Goal: Information Seeking & Learning: Understand process/instructions

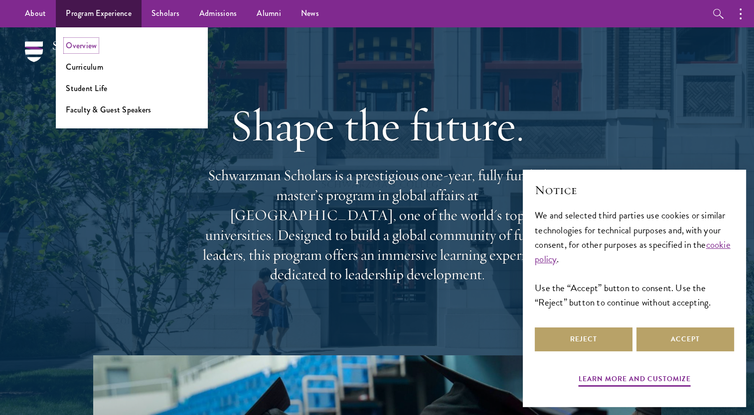
click at [96, 45] on link "Overview" at bounding box center [81, 45] width 31 height 11
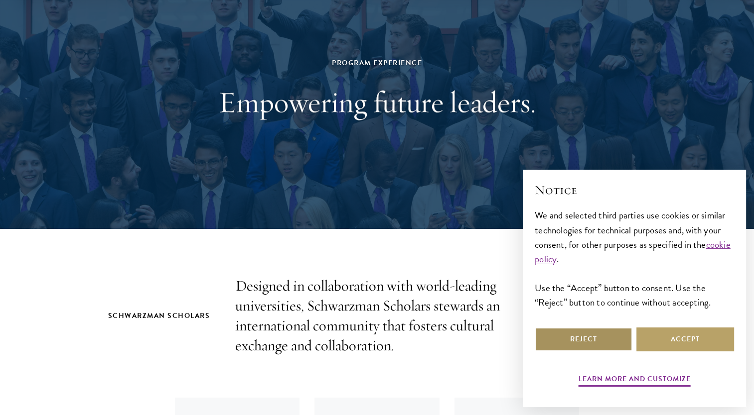
click at [602, 336] on button "Reject" at bounding box center [584, 340] width 98 height 24
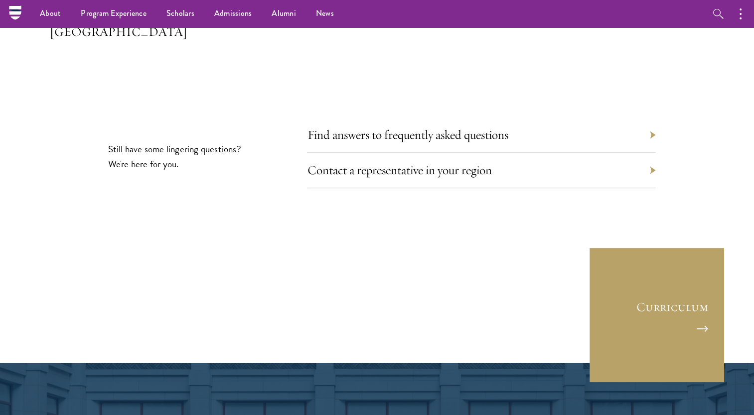
scroll to position [4637, 0]
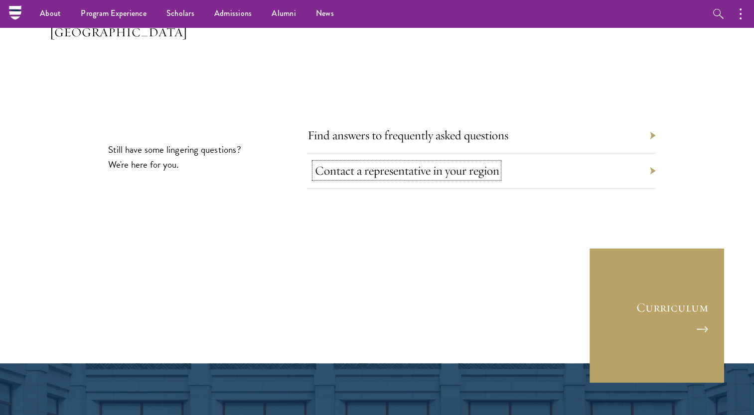
click at [476, 163] on link "Contact a representative in your region" at bounding box center [406, 170] width 184 height 15
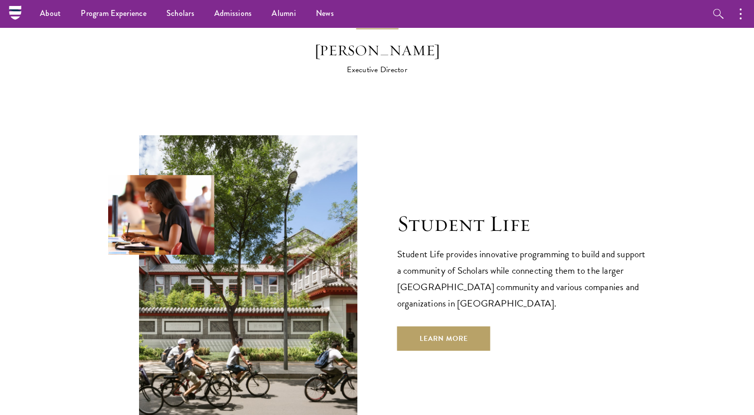
scroll to position [3166, 0]
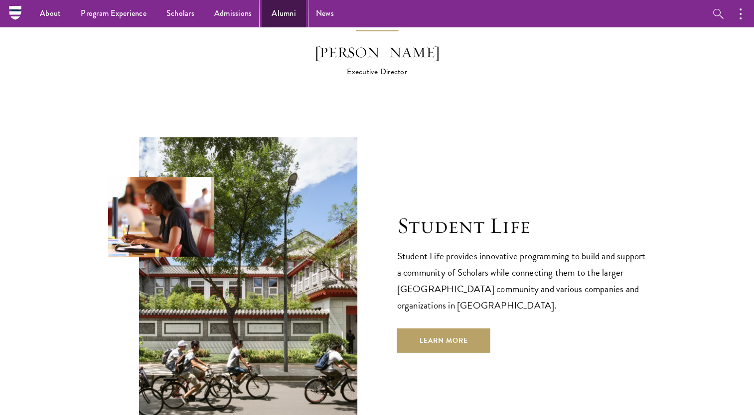
click at [271, 21] on link "Alumni" at bounding box center [284, 13] width 44 height 27
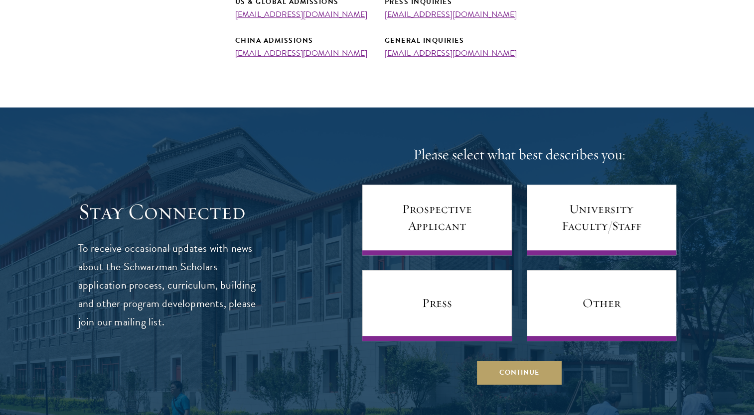
scroll to position [458, 0]
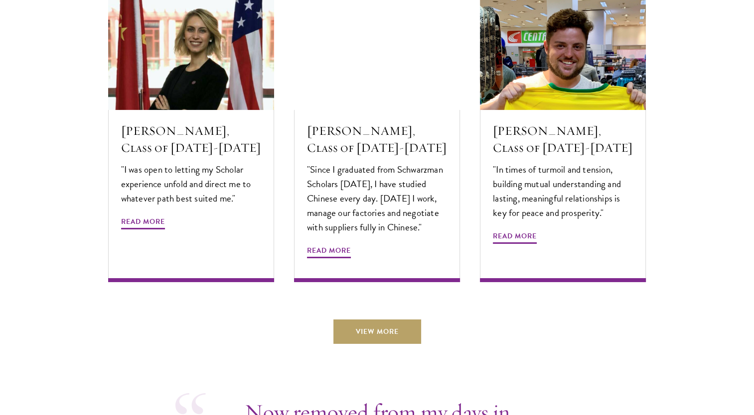
scroll to position [3387, 0]
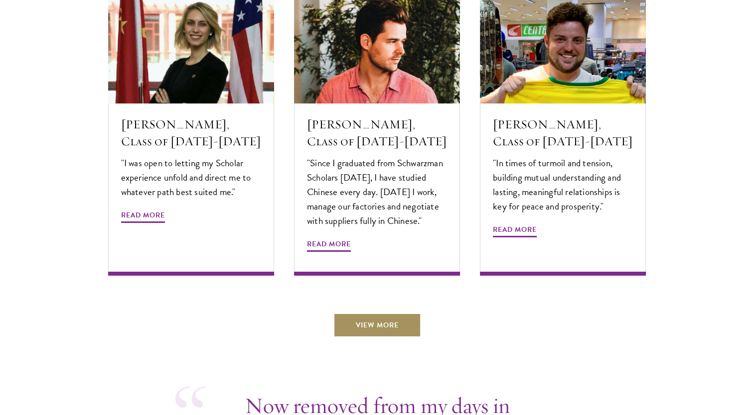
click at [371, 313] on link "View More" at bounding box center [377, 325] width 88 height 24
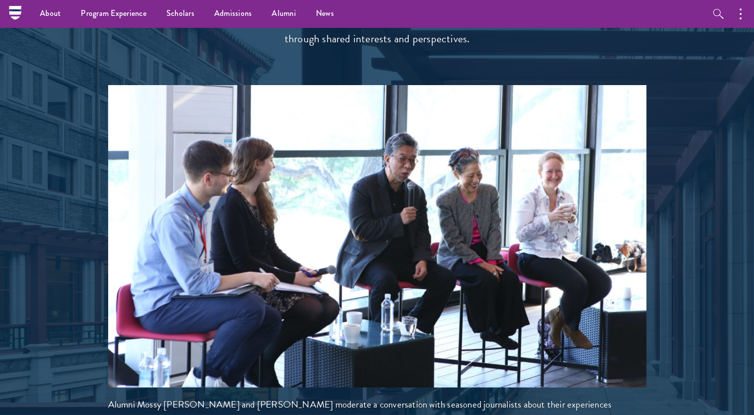
scroll to position [2015, 0]
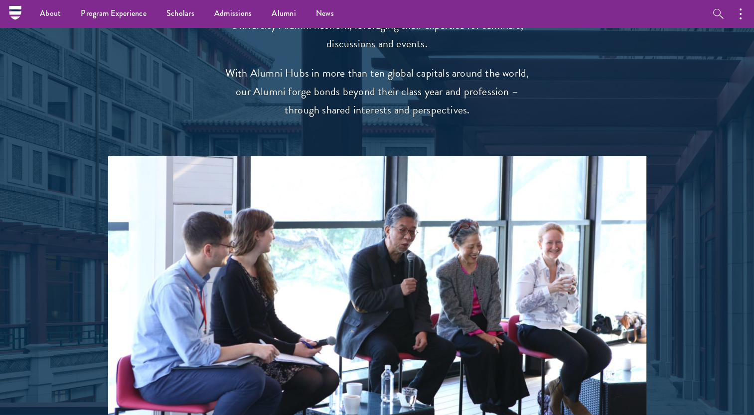
click at [715, 240] on div at bounding box center [377, 207] width 754 height 710
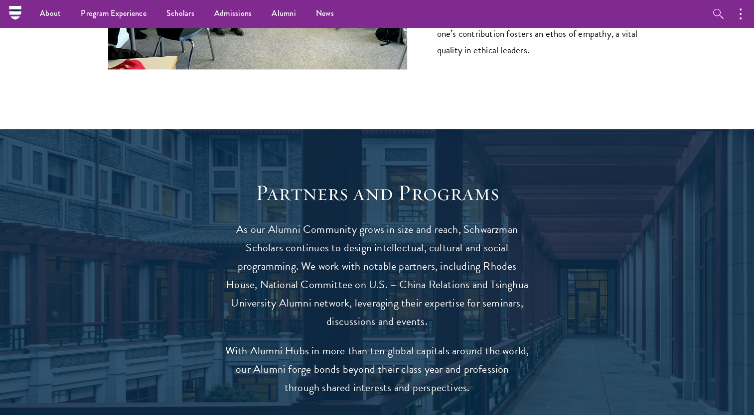
scroll to position [1737, 0]
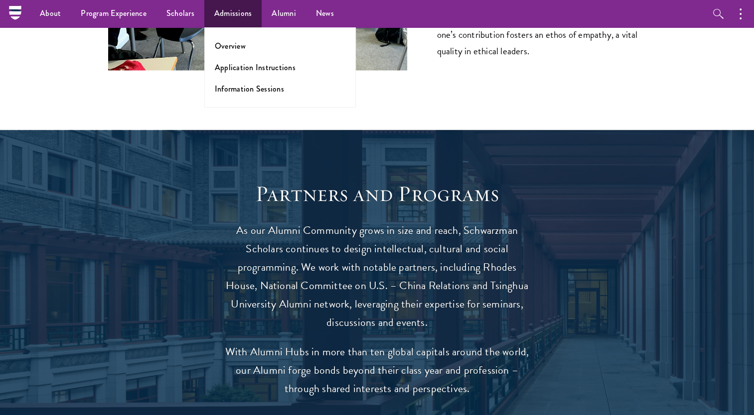
click at [246, 74] on ul "Overview Application Instructions Information Sessions" at bounding box center [279, 67] width 151 height 80
click at [247, 65] on link "Application Instructions" at bounding box center [255, 67] width 81 height 11
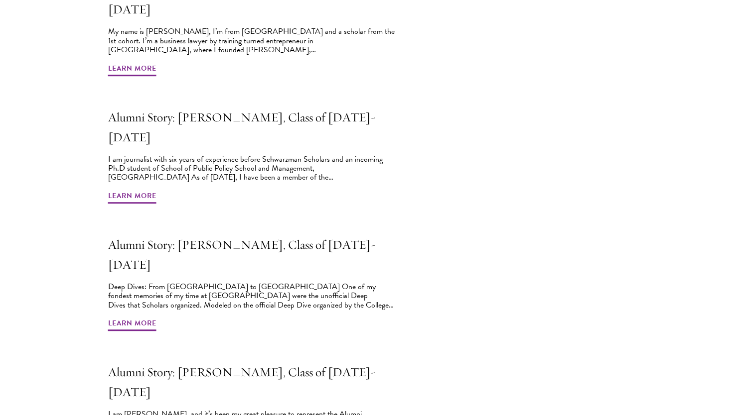
scroll to position [760, 0]
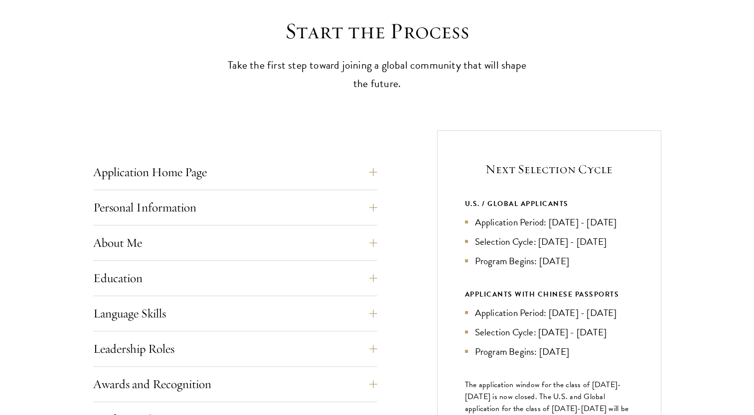
scroll to position [273, 0]
click at [257, 172] on button "Application Home Page" at bounding box center [243, 172] width 284 height 24
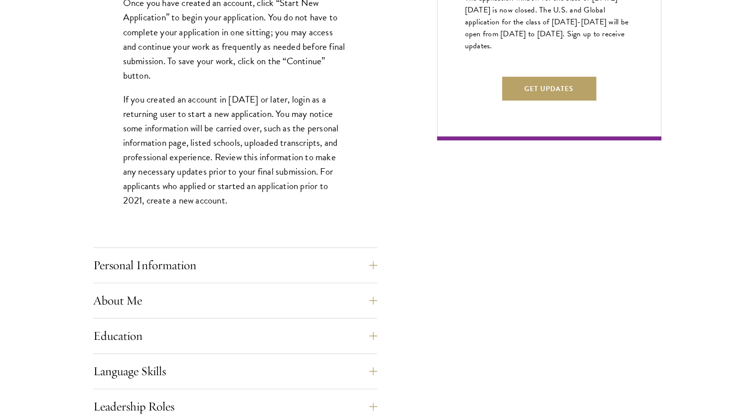
scroll to position [725, 0]
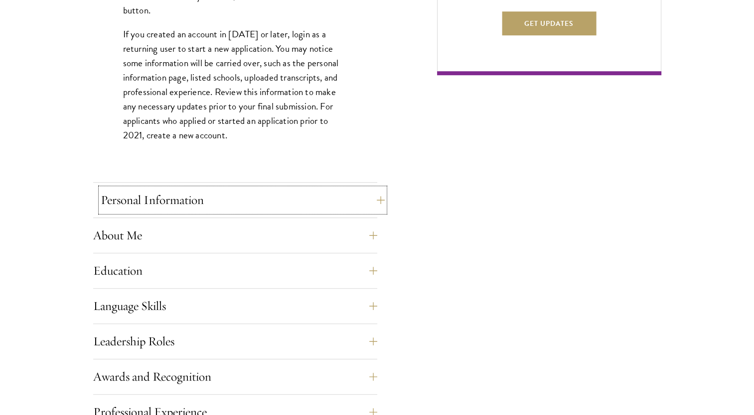
click at [249, 193] on button "Personal Information" at bounding box center [243, 200] width 284 height 24
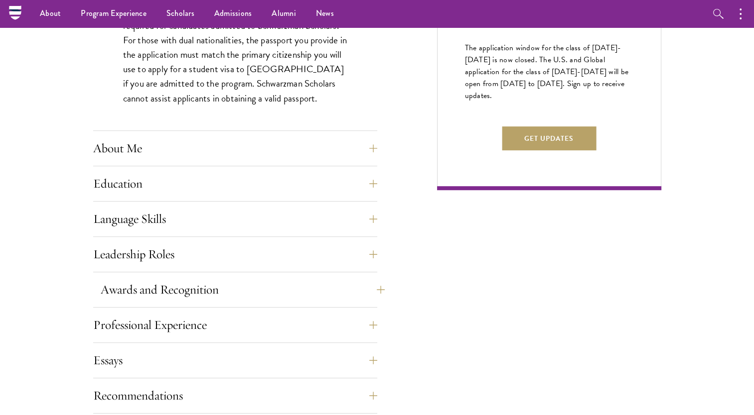
scroll to position [610, 0]
click at [238, 151] on button "About Me" at bounding box center [243, 149] width 284 height 24
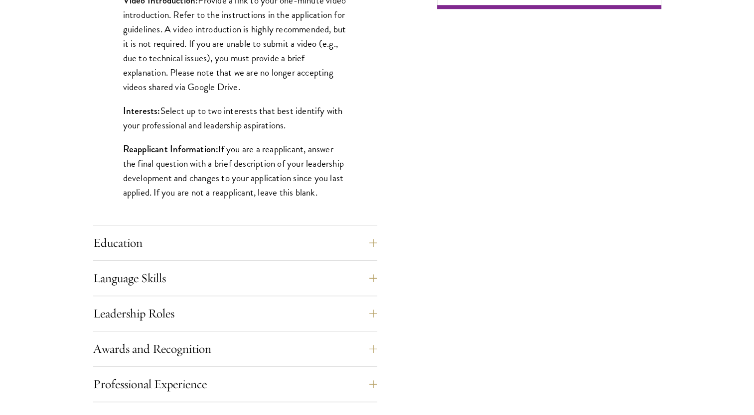
scroll to position [791, 0]
click at [209, 238] on button "Education" at bounding box center [243, 243] width 284 height 24
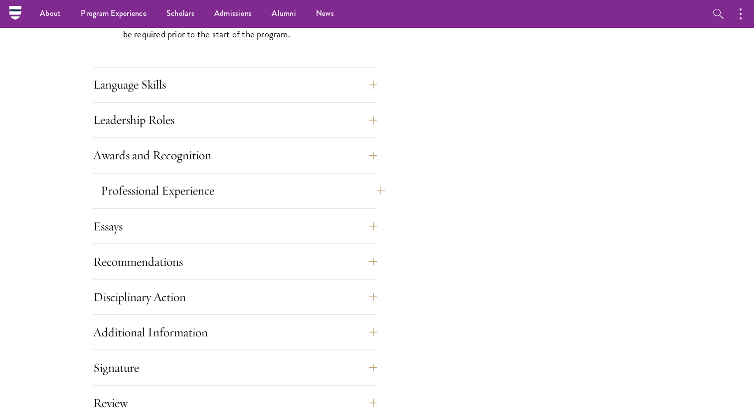
scroll to position [1652, 0]
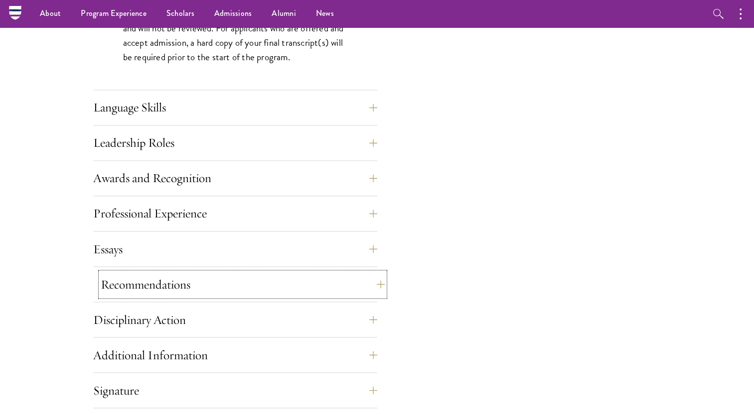
click at [186, 280] on button "Recommendations" at bounding box center [243, 285] width 284 height 24
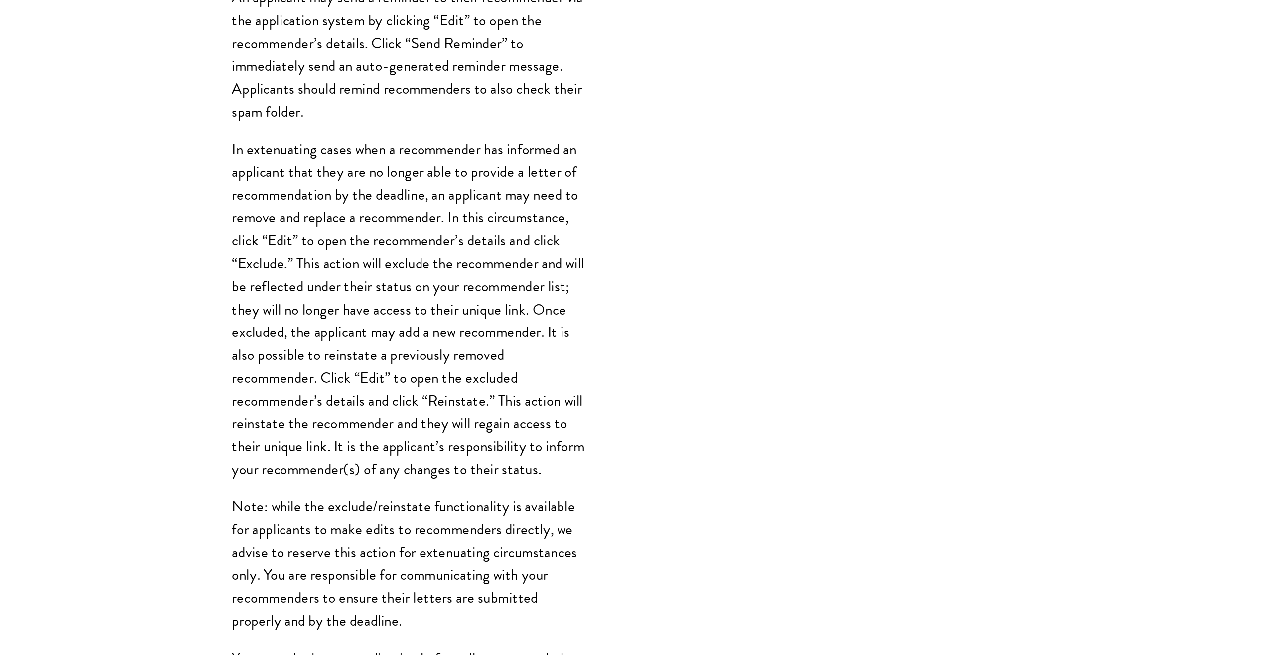
scroll to position [1046, 0]
